Goal: Information Seeking & Learning: Check status

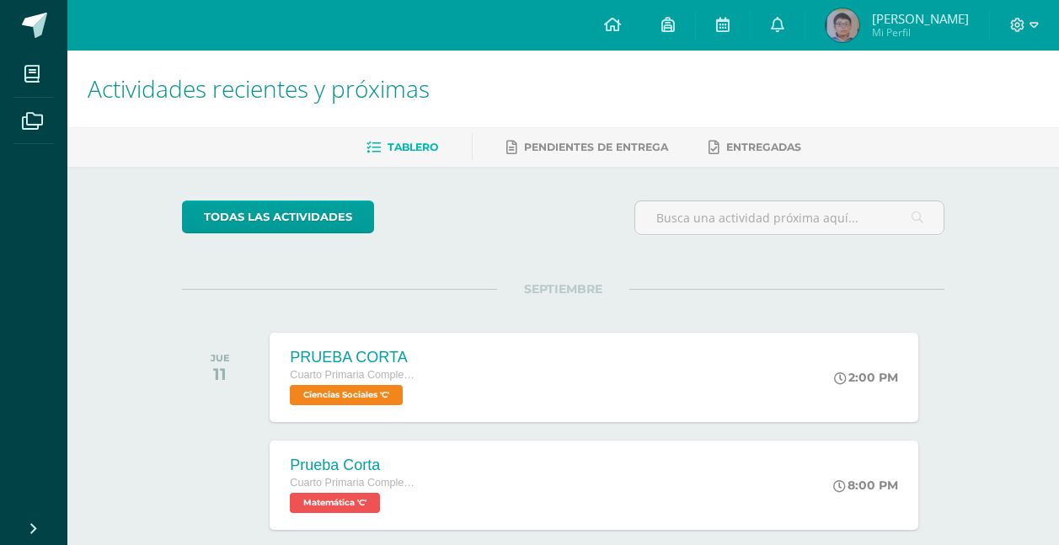
click at [889, 14] on span "[PERSON_NAME]" at bounding box center [920, 18] width 97 height 17
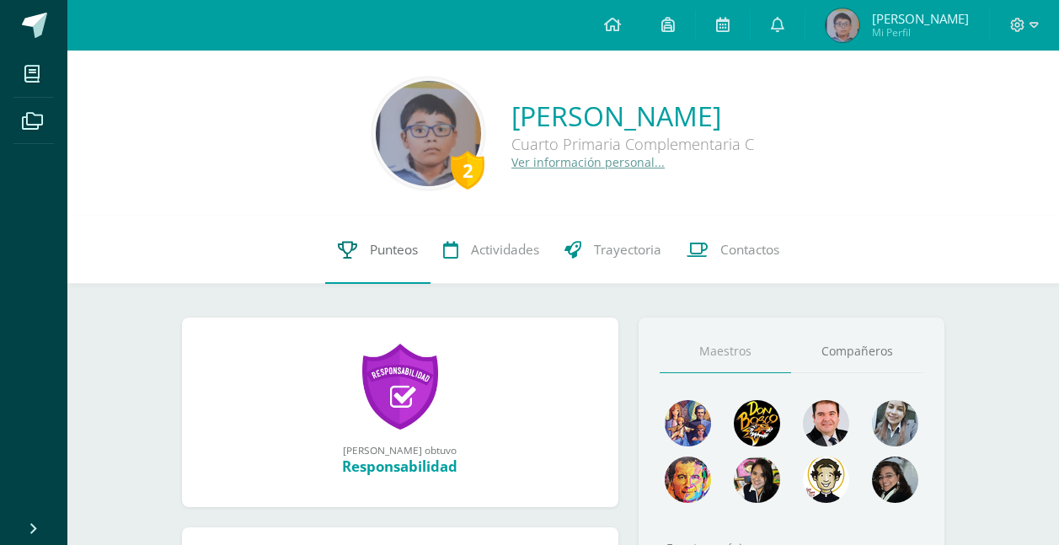
click at [360, 231] on link "Punteos" at bounding box center [377, 249] width 105 height 67
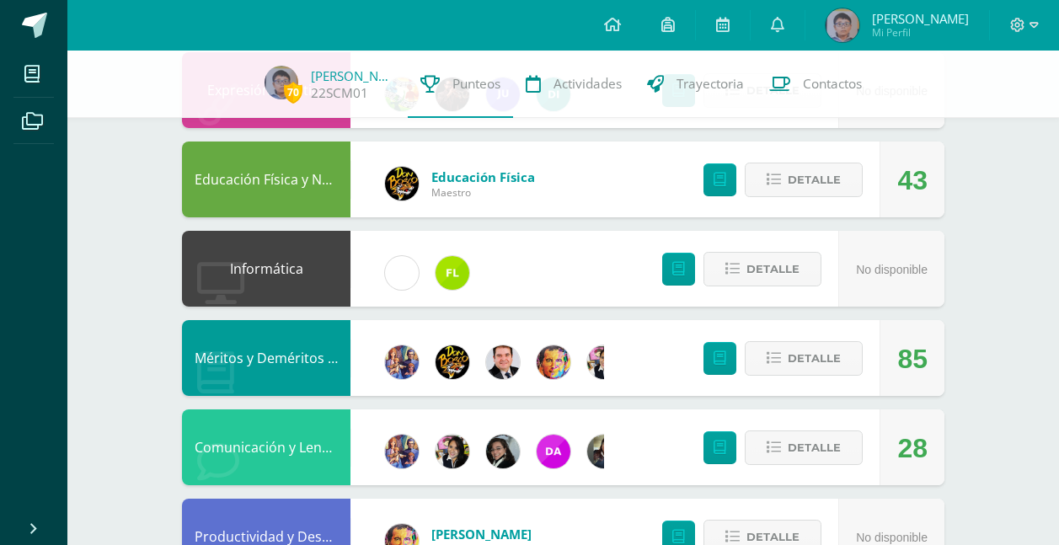
scroll to position [742, 0]
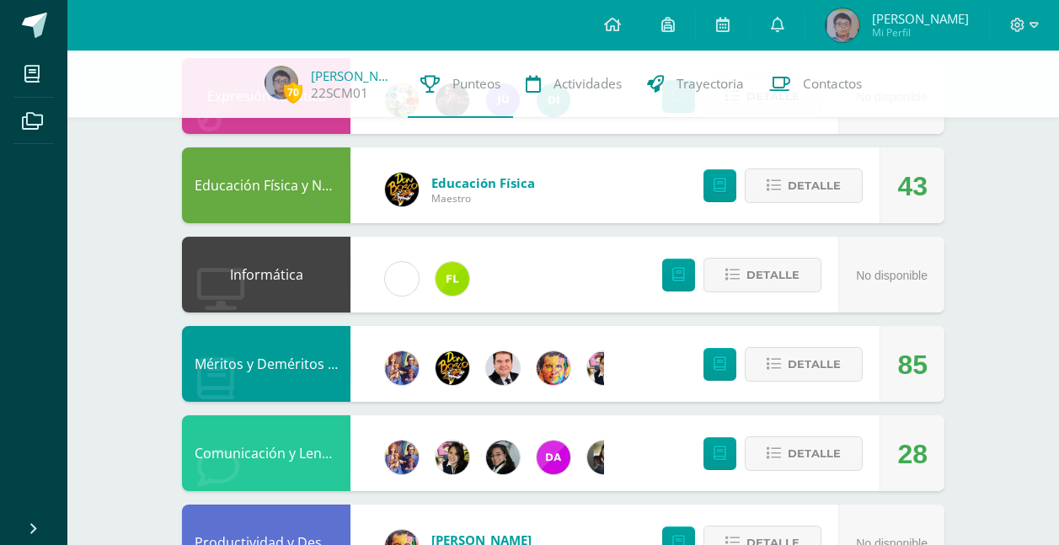
click at [1028, 15] on div at bounding box center [1024, 25] width 69 height 51
click at [1020, 29] on icon at bounding box center [1018, 25] width 14 height 14
click at [984, 115] on span "Cerrar sesión" at bounding box center [981, 115] width 76 height 16
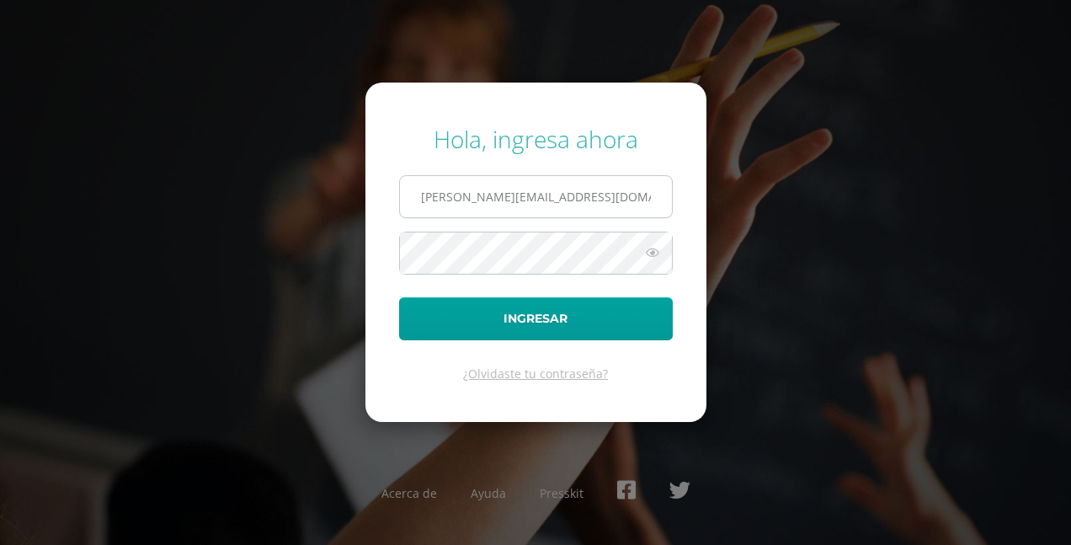
click at [524, 201] on input "[PERSON_NAME][EMAIL_ADDRESS][DOMAIN_NAME]" at bounding box center [536, 196] width 272 height 41
type input "e.chavarria.5bdb@gmail.com"
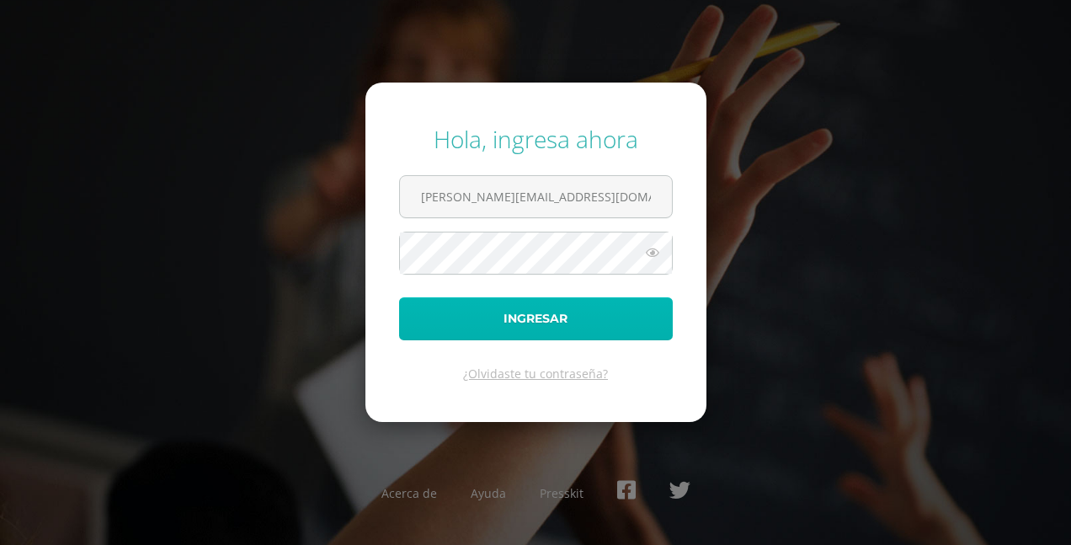
click at [505, 307] on button "Ingresar" at bounding box center [536, 318] width 274 height 43
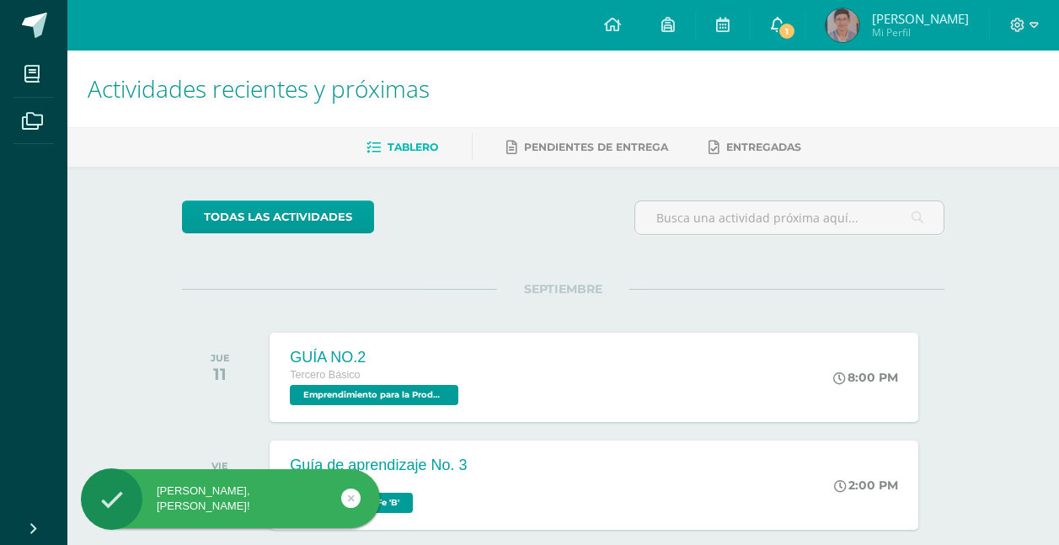
click at [784, 27] on icon at bounding box center [777, 24] width 13 height 15
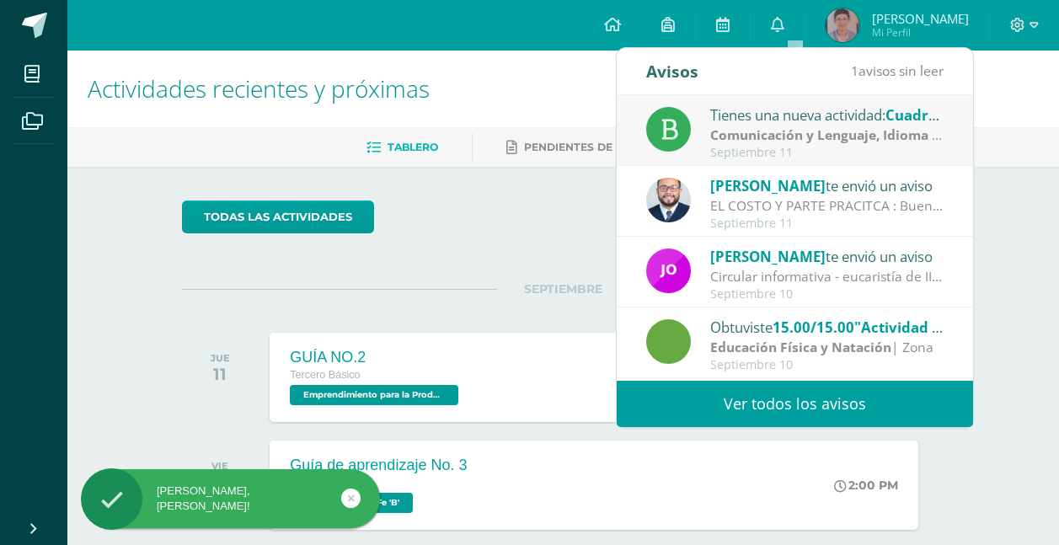
click at [792, 121] on div "Tienes una nueva actividad: Cuadro comparativo" at bounding box center [827, 115] width 234 height 22
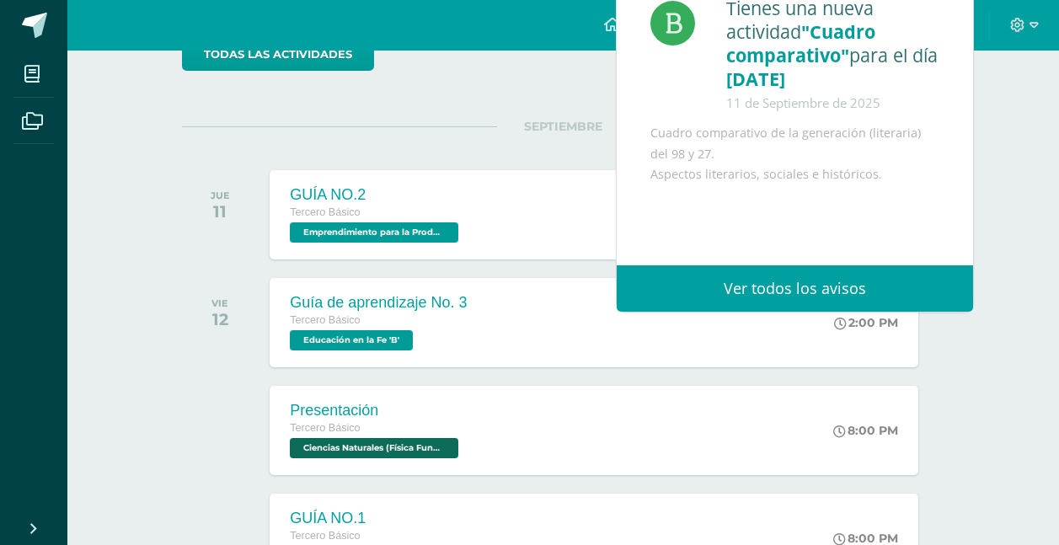
scroll to position [168, 0]
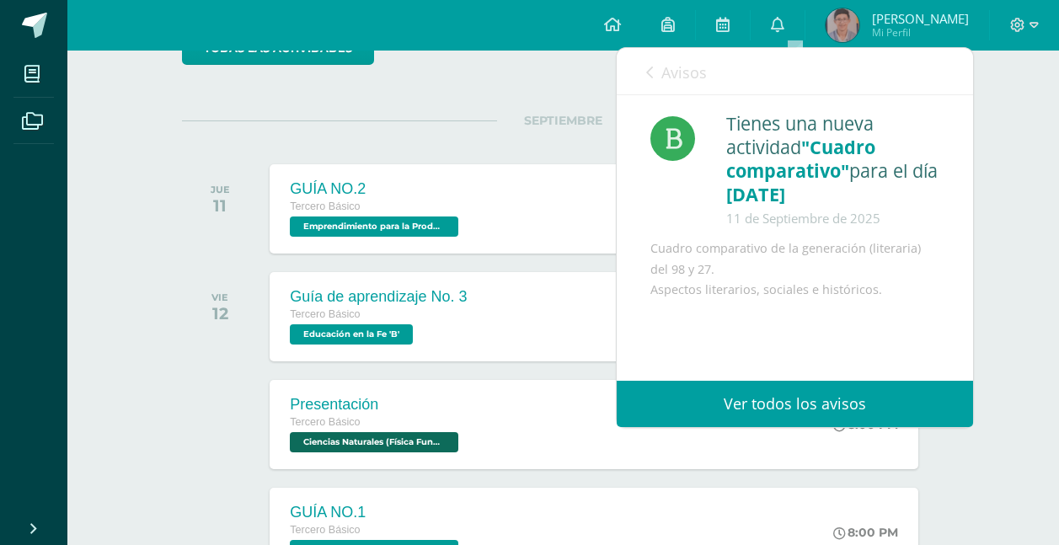
click at [686, 69] on span "Avisos" at bounding box center [683, 72] width 45 height 20
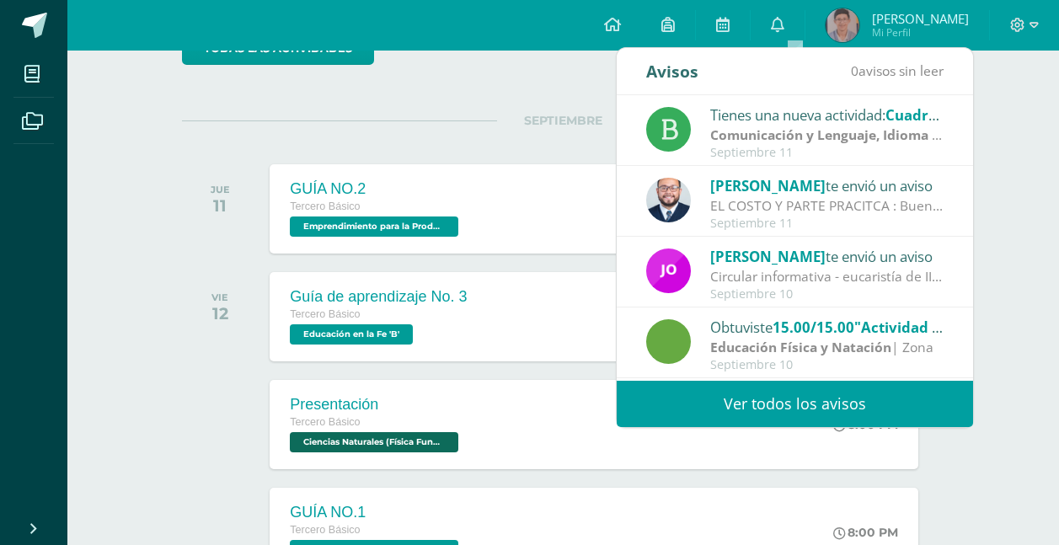
click at [919, 26] on span "Mi Perfil" at bounding box center [920, 32] width 97 height 14
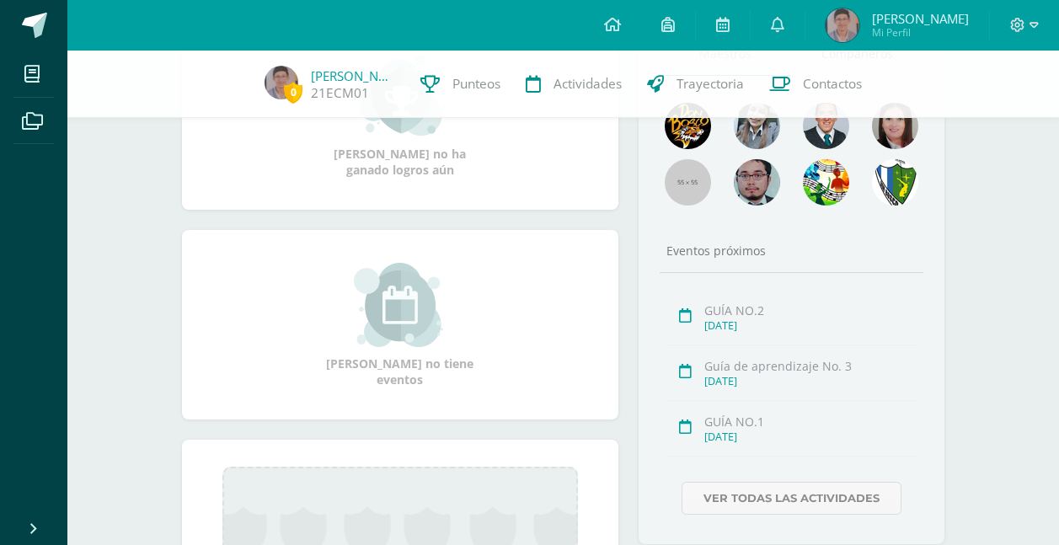
scroll to position [168, 0]
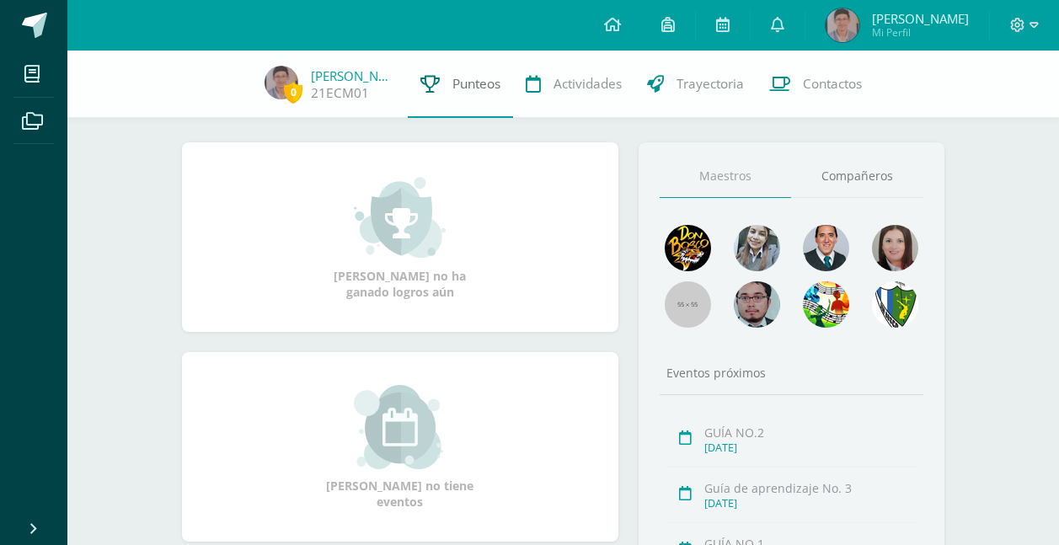
click at [467, 81] on span "Punteos" at bounding box center [476, 84] width 48 height 18
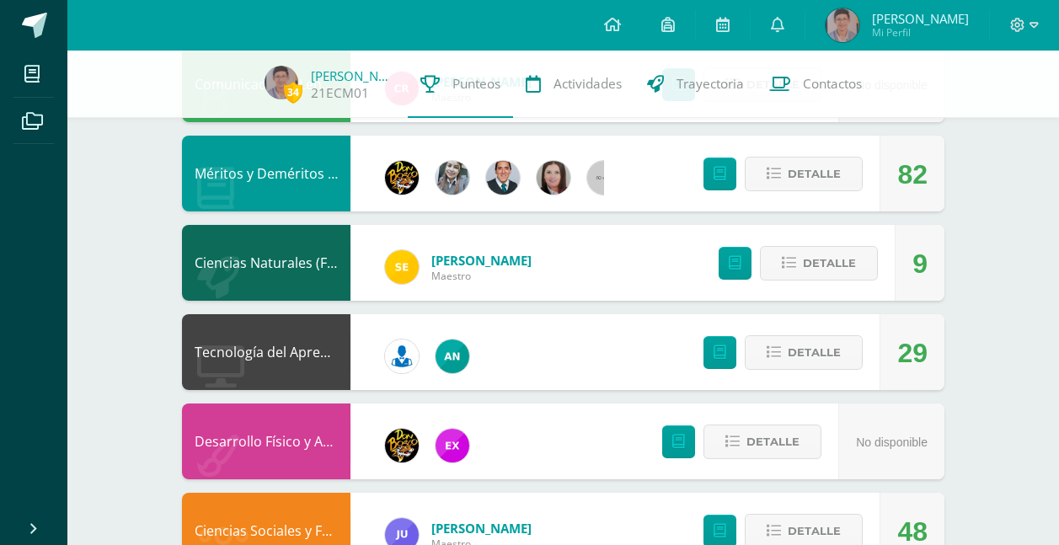
scroll to position [995, 0]
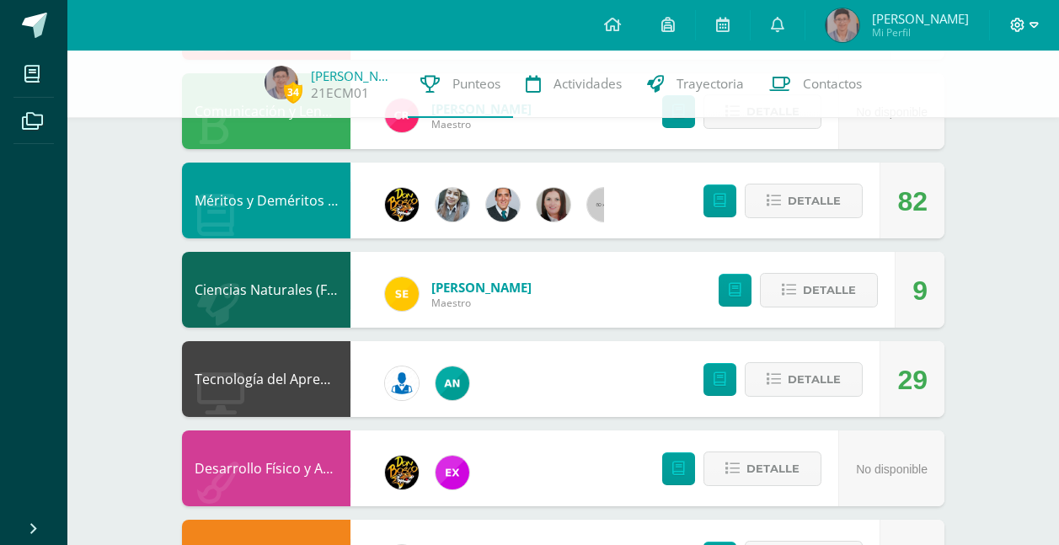
click at [1029, 24] on icon at bounding box center [1033, 25] width 9 height 15
click at [956, 110] on span "Cerrar sesión" at bounding box center [981, 115] width 76 height 16
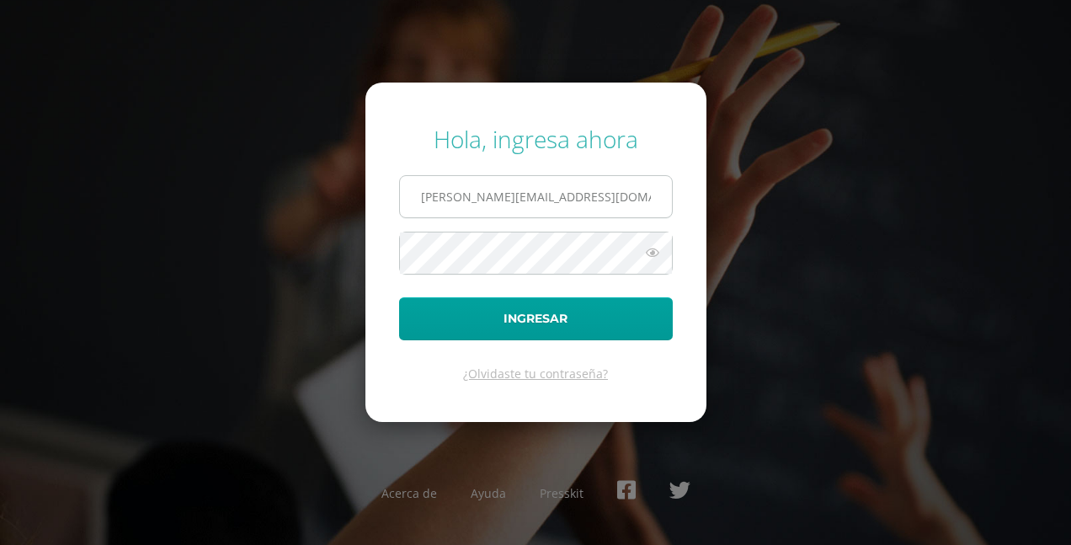
click at [459, 188] on input "[PERSON_NAME][EMAIL_ADDRESS][DOMAIN_NAME]" at bounding box center [536, 196] width 272 height 41
type input "[PERSON_NAME][EMAIL_ADDRESS][DOMAIN_NAME]"
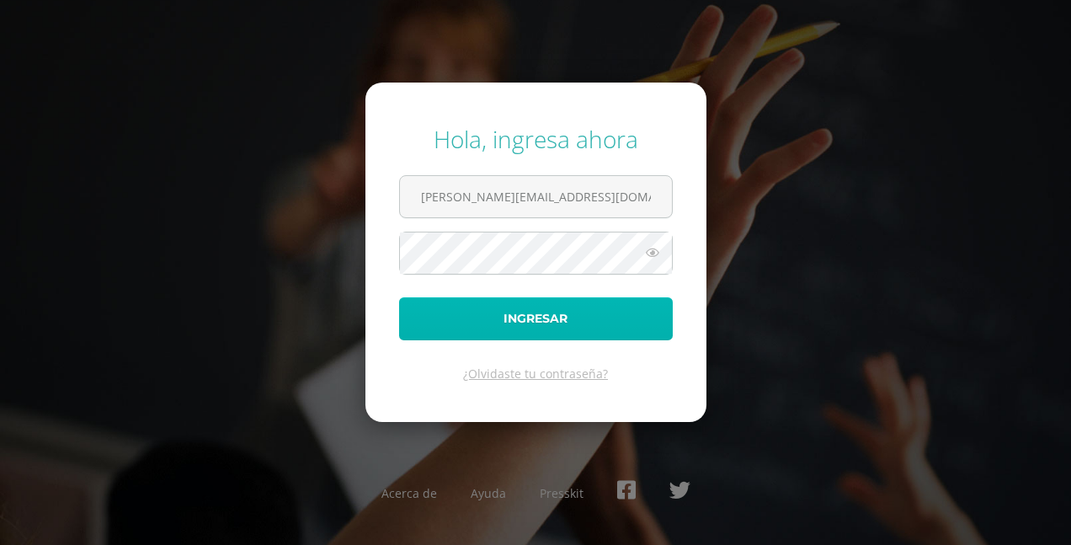
click at [512, 318] on button "Ingresar" at bounding box center [536, 318] width 274 height 43
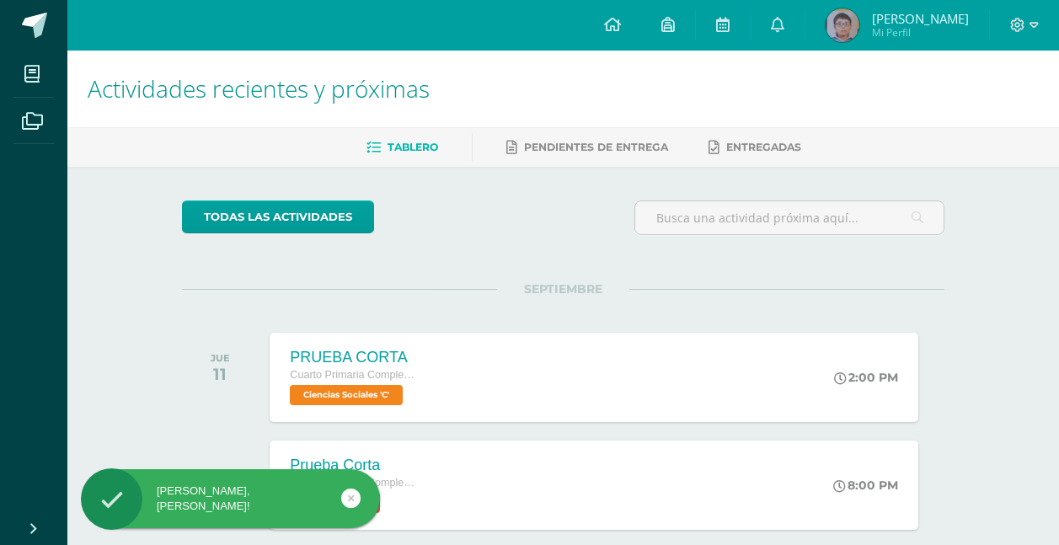
click at [864, 20] on span "Sebastian Andres Mi Perfil" at bounding box center [897, 25] width 150 height 34
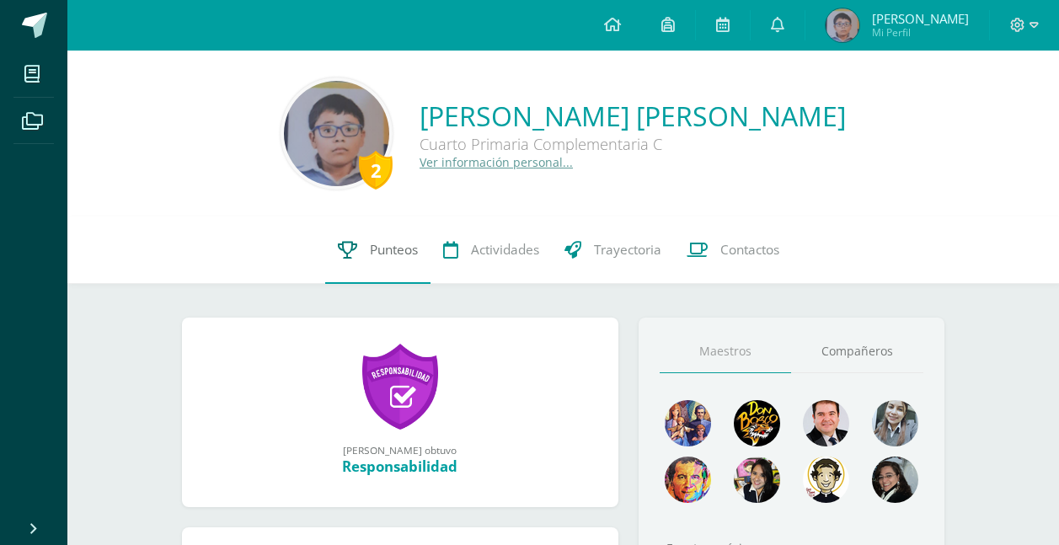
click at [393, 251] on span "Punteos" at bounding box center [394, 250] width 48 height 18
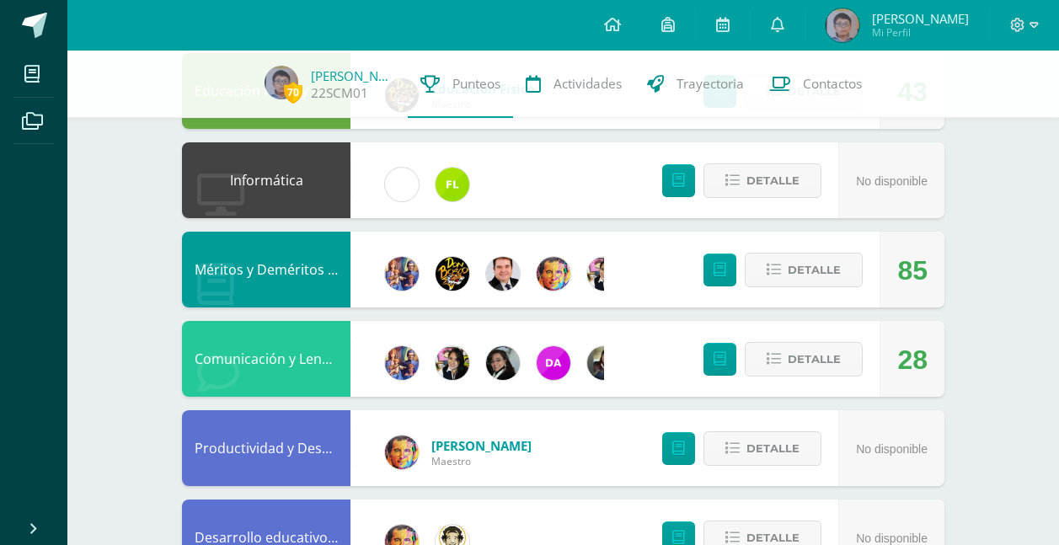
scroll to position [842, 0]
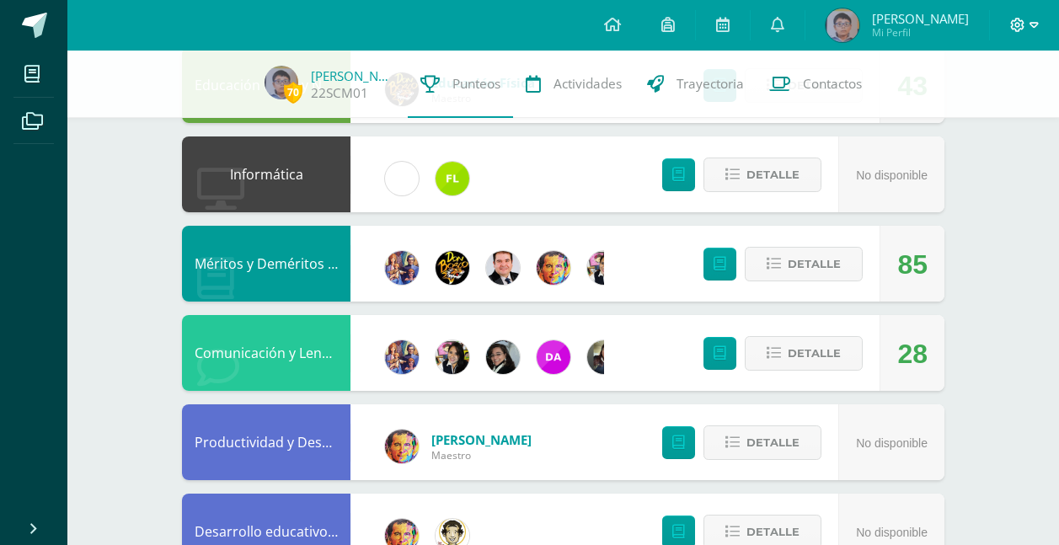
click at [1019, 28] on icon at bounding box center [1017, 25] width 15 height 15
click at [983, 117] on span "Cerrar sesión" at bounding box center [981, 115] width 76 height 16
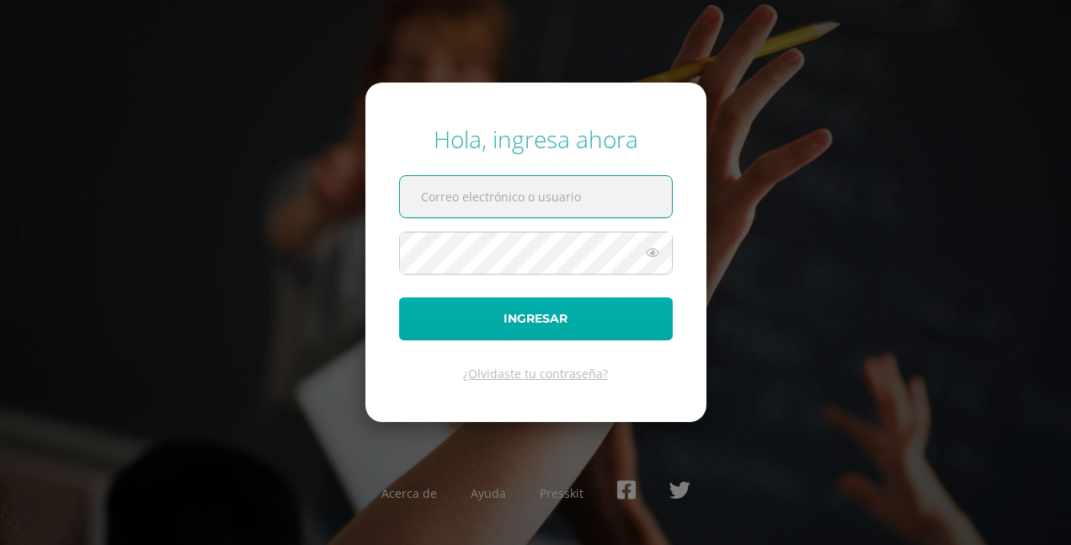
type input "[PERSON_NAME][EMAIL_ADDRESS][DOMAIN_NAME]"
click at [610, 312] on button "Ingresar" at bounding box center [536, 318] width 274 height 43
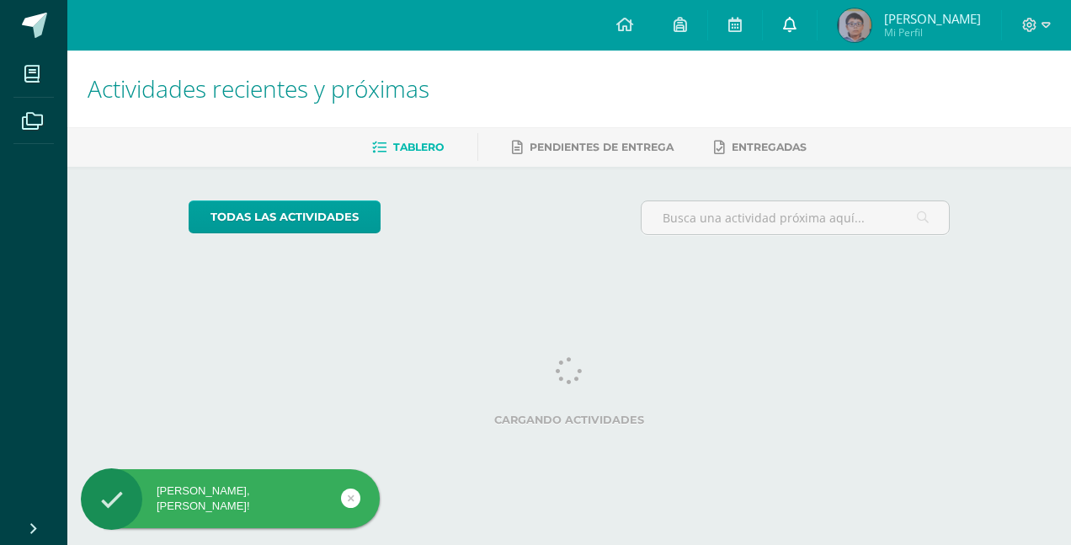
click at [783, 18] on icon at bounding box center [789, 24] width 13 height 15
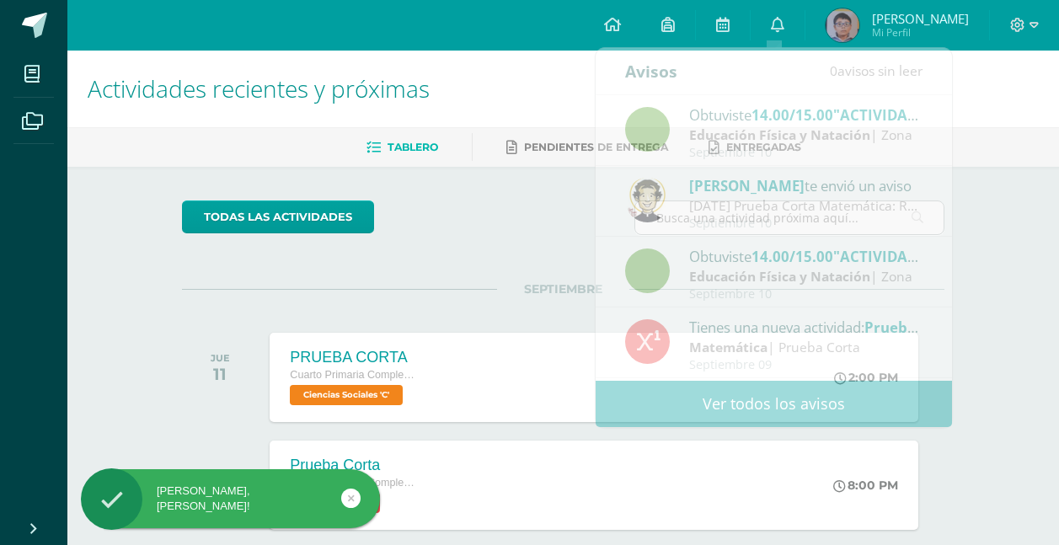
click at [906, 29] on span "Mi Perfil" at bounding box center [920, 32] width 97 height 14
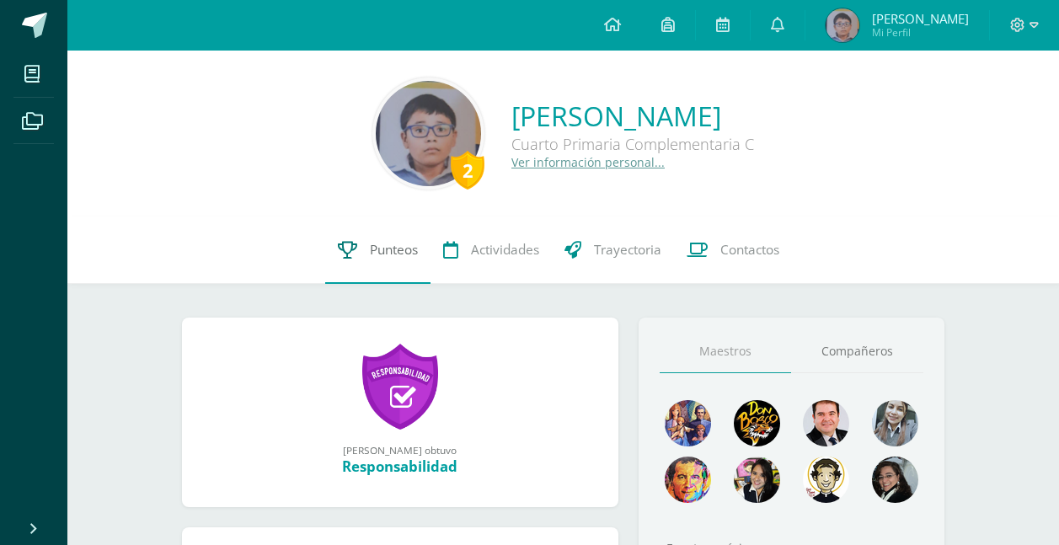
click at [396, 259] on span "Punteos" at bounding box center [394, 250] width 48 height 18
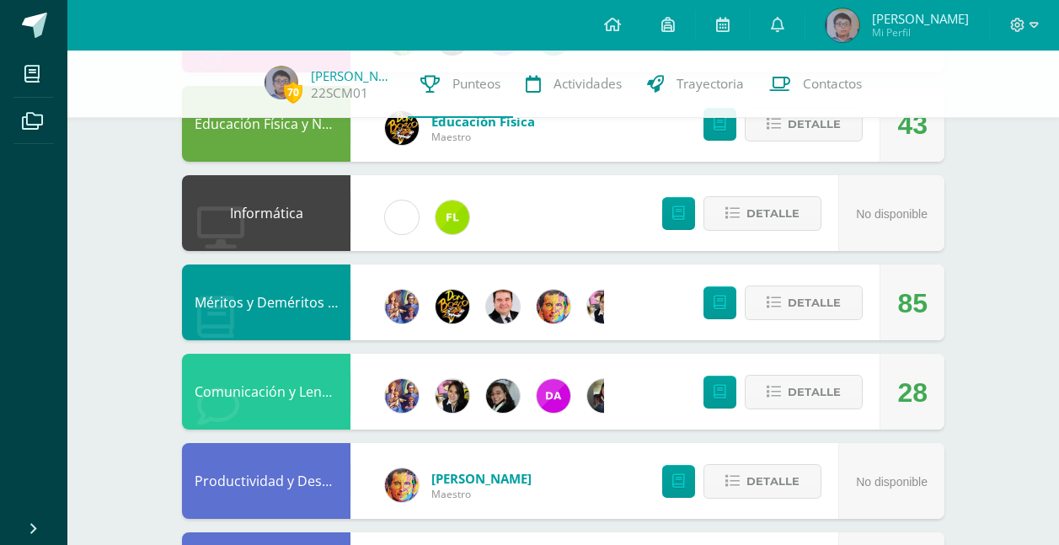
scroll to position [842, 0]
